Goal: Task Accomplishment & Management: Manage account settings

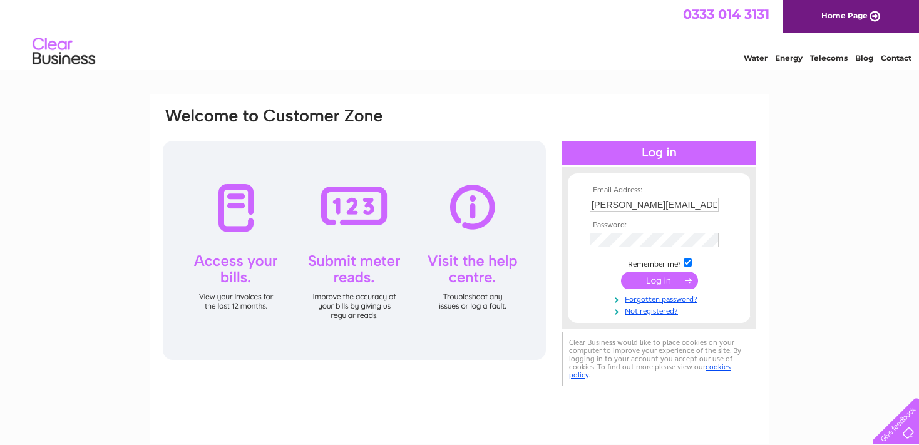
click at [663, 280] on input "submit" at bounding box center [659, 281] width 77 height 18
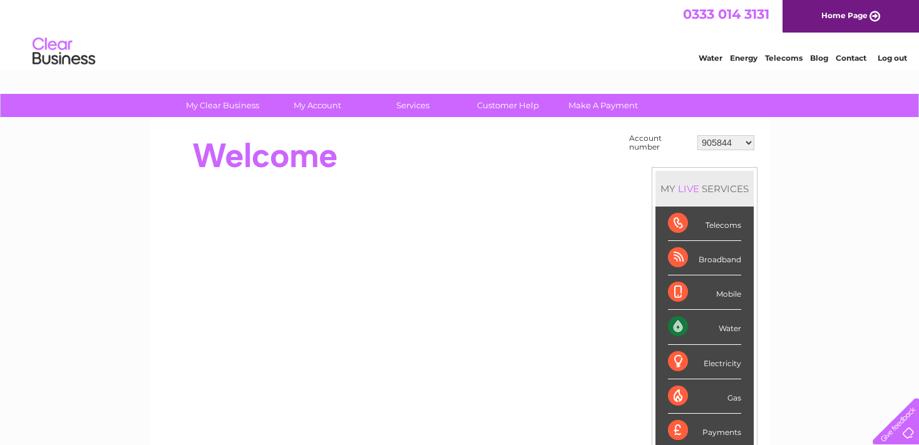
click at [697, 135] on select "905844 1134748 30301981" at bounding box center [725, 142] width 57 height 15
select select "1134748"
click option "1134748" at bounding box center [0, 0] width 0 height 0
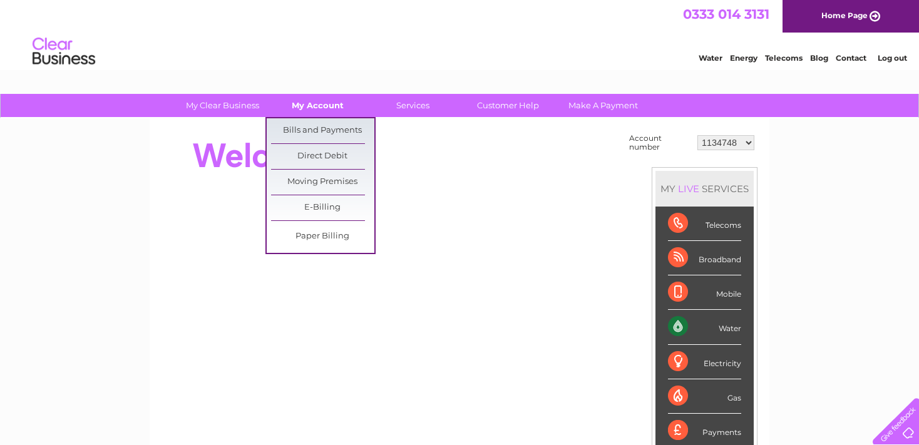
click at [324, 113] on link "My Account" at bounding box center [317, 105] width 103 height 23
click at [324, 133] on link "Bills and Payments" at bounding box center [322, 130] width 103 height 25
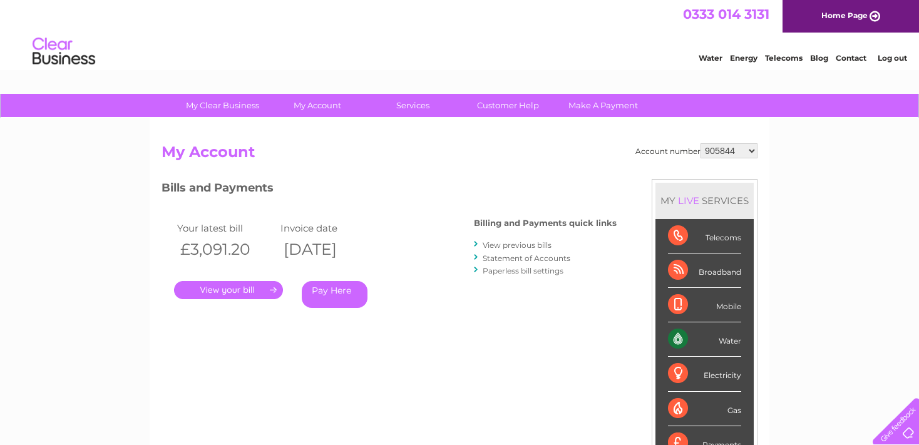
click at [700, 143] on select "905844 1134748 30301981" at bounding box center [728, 150] width 57 height 15
select select "1134748"
click option "1134748" at bounding box center [0, 0] width 0 height 0
click at [245, 291] on link "." at bounding box center [228, 290] width 109 height 18
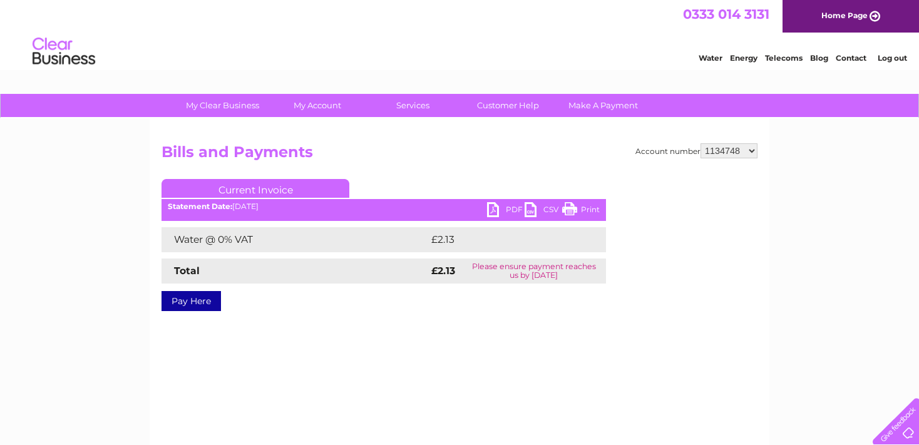
click at [494, 209] on link "PDF" at bounding box center [506, 211] width 38 height 18
